Goal: Find specific page/section: Locate a particular part of the current website

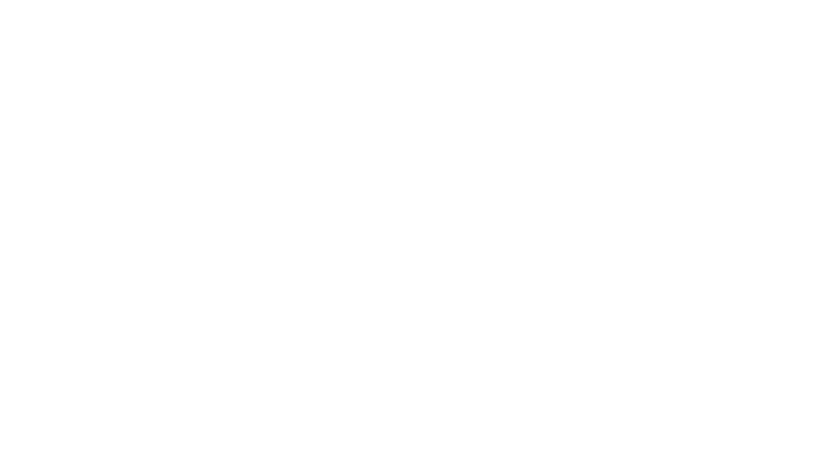
drag, startPoint x: 0, startPoint y: 0, endPoint x: 274, endPoint y: 199, distance: 338.6
click at [781, 40] on div at bounding box center [409, 229] width 819 height 458
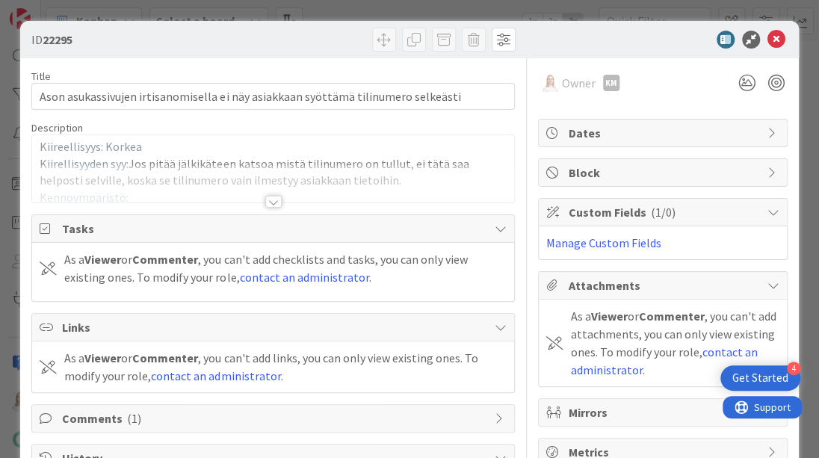
click at [268, 199] on div at bounding box center [273, 202] width 16 height 12
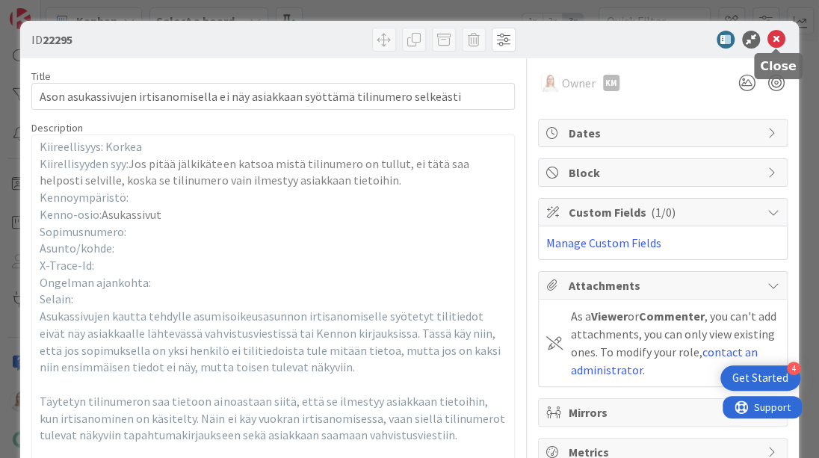
click at [774, 38] on icon at bounding box center [776, 40] width 18 height 18
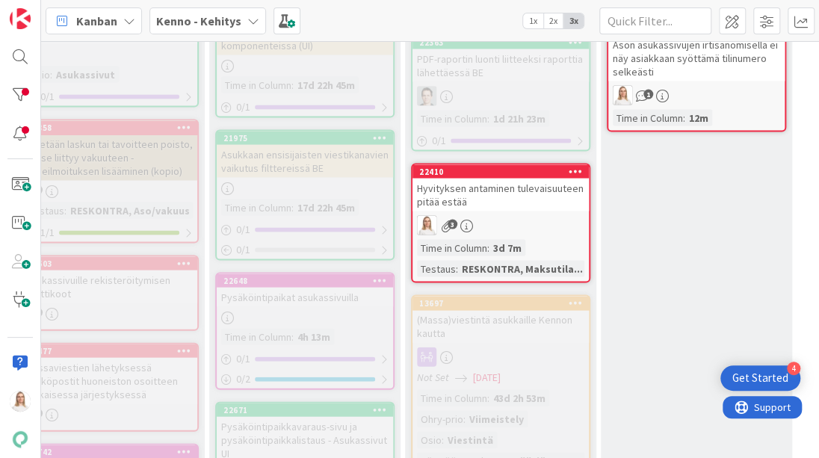
scroll to position [1202, 114]
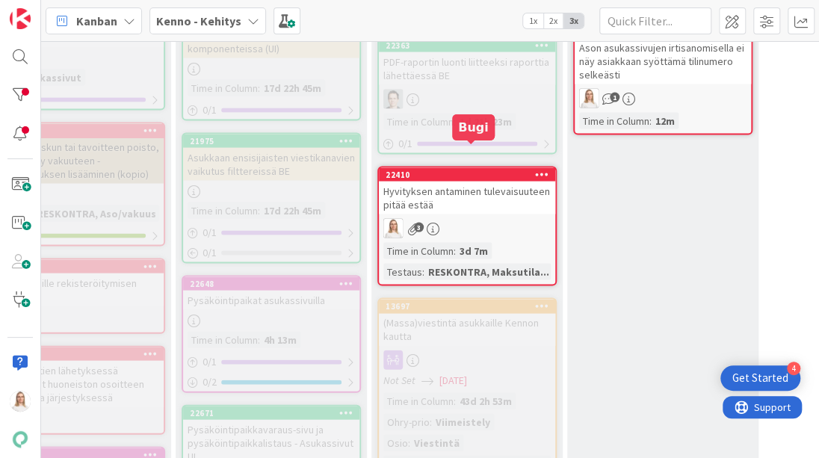
click at [483, 169] on div "22410" at bounding box center [471, 174] width 170 height 10
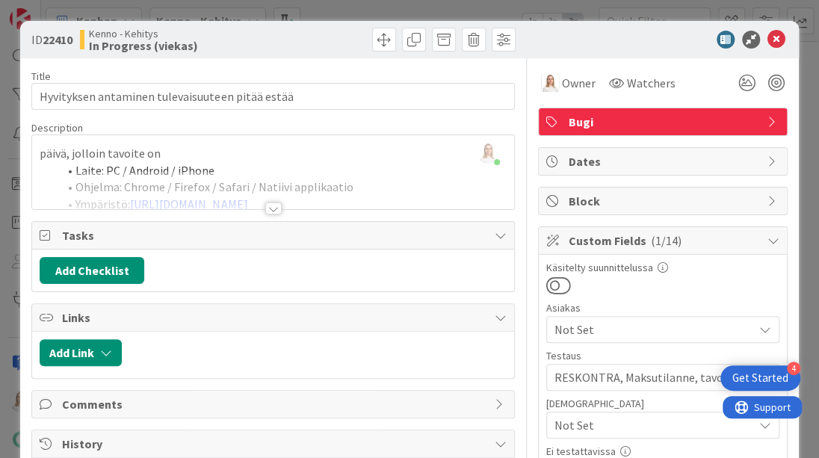
click at [274, 208] on div at bounding box center [273, 208] width 16 height 12
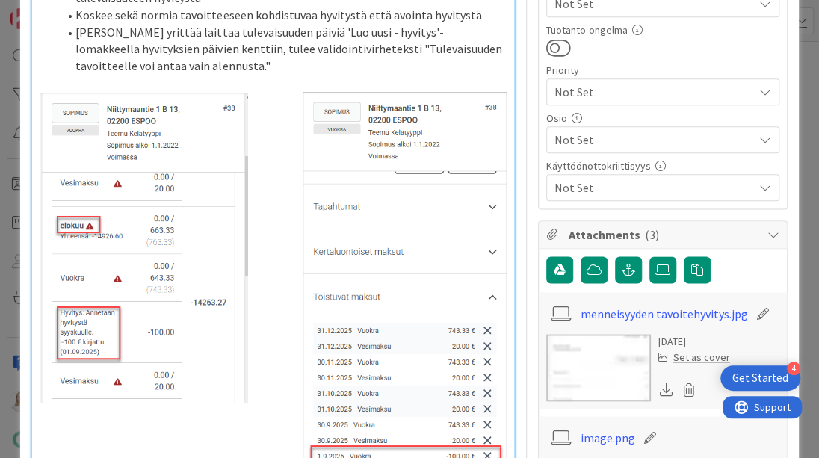
scroll to position [681, 0]
